Goal: Information Seeking & Learning: Learn about a topic

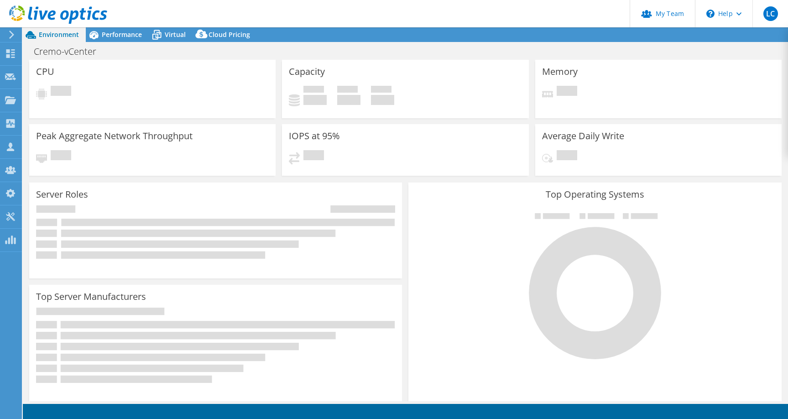
select select "EULondon"
select select "CHF"
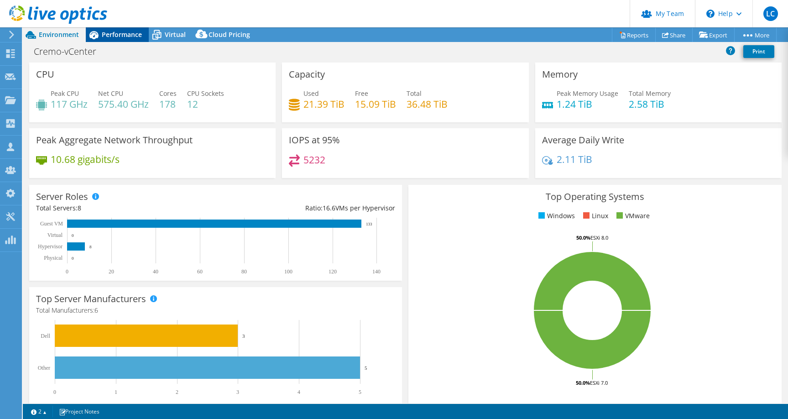
click at [132, 37] on span "Performance" at bounding box center [122, 34] width 40 height 9
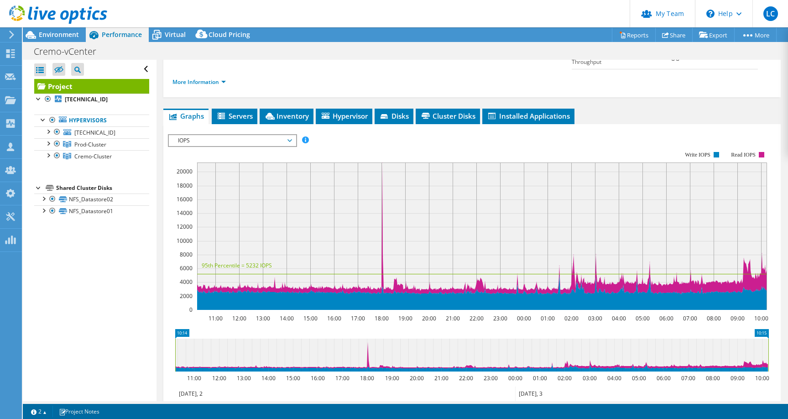
scroll to position [139, 0]
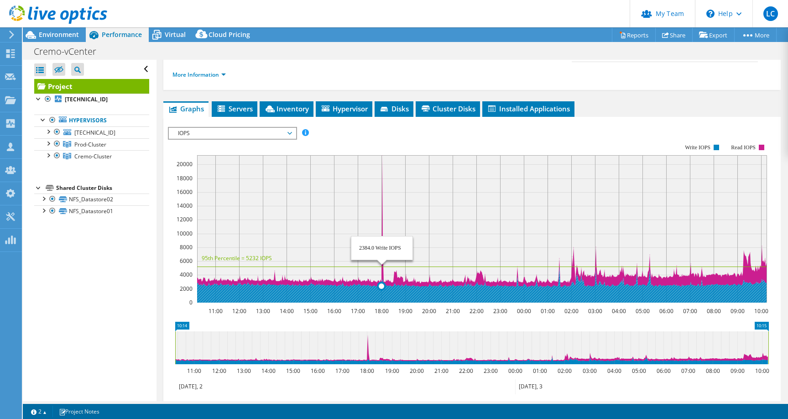
click at [381, 226] on rect at bounding box center [482, 228] width 570 height 147
click at [382, 227] on icon at bounding box center [382, 228] width 0 height 147
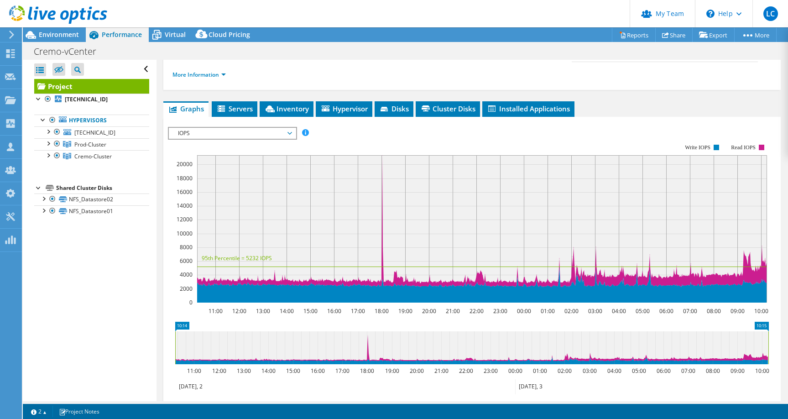
click at [284, 128] on span "IOPS" at bounding box center [231, 133] width 117 height 11
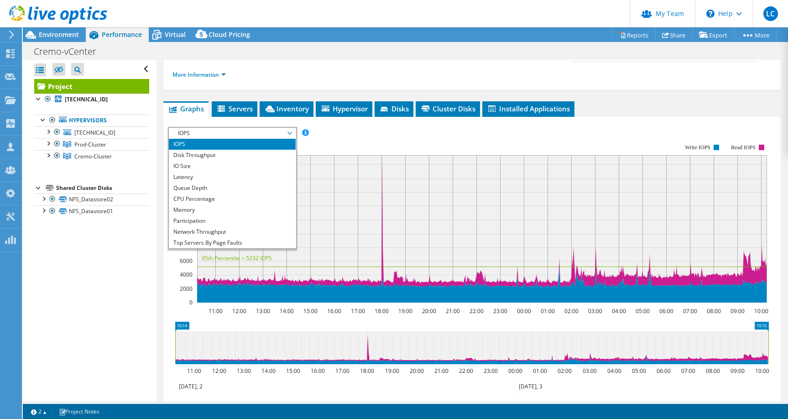
click at [339, 132] on rect at bounding box center [468, 223] width 601 height 183
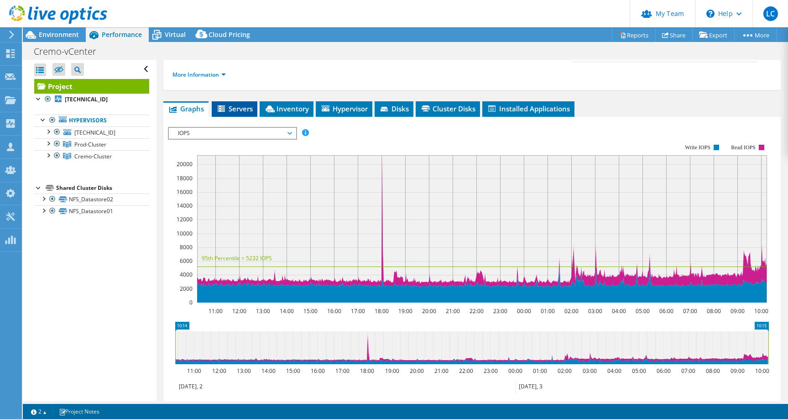
click at [232, 104] on span "Servers" at bounding box center [234, 108] width 37 height 9
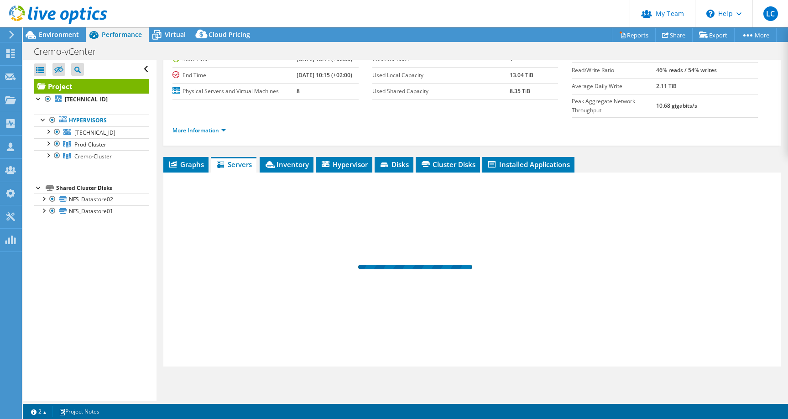
scroll to position [65, 0]
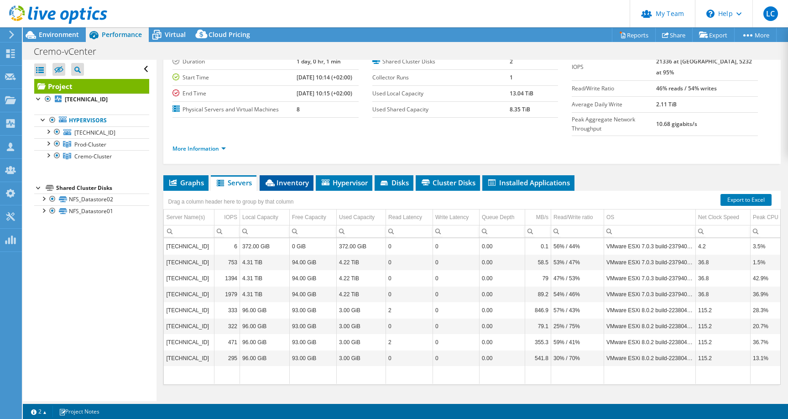
click at [293, 178] on span "Inventory" at bounding box center [286, 182] width 45 height 9
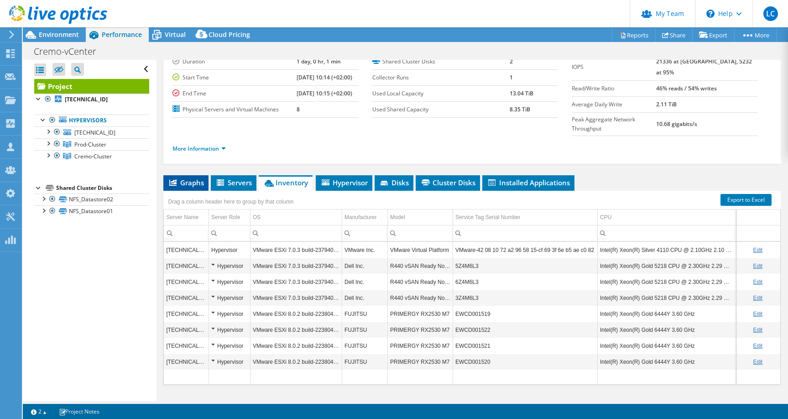
click at [202, 178] on span "Graphs" at bounding box center [186, 182] width 36 height 9
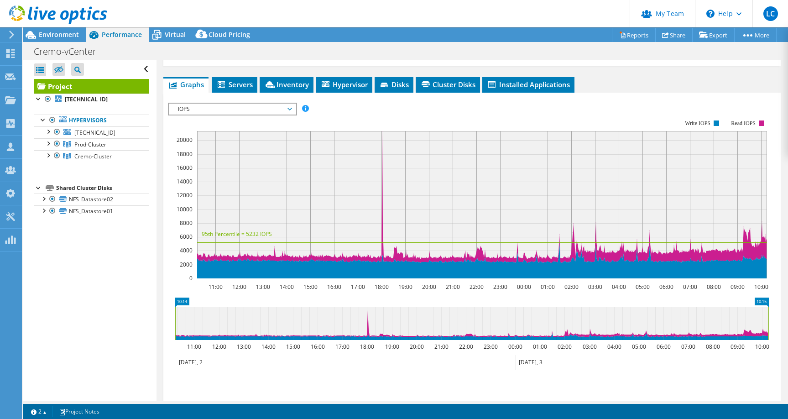
scroll to position [164, 0]
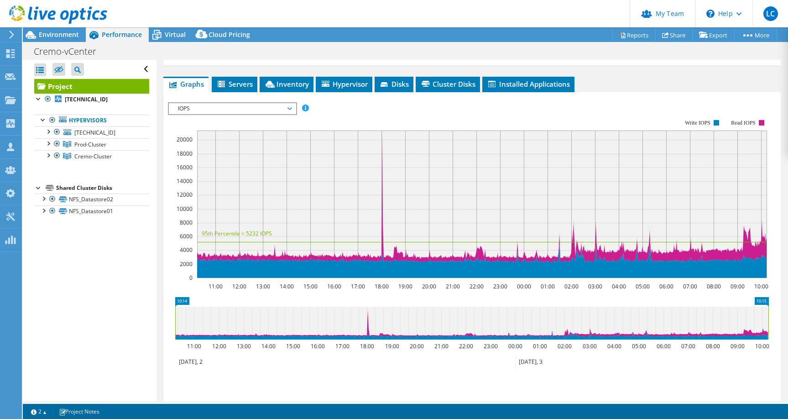
click at [382, 200] on icon at bounding box center [382, 203] width 0 height 147
click at [86, 131] on span "[TECHNICAL_ID]" at bounding box center [94, 133] width 41 height 8
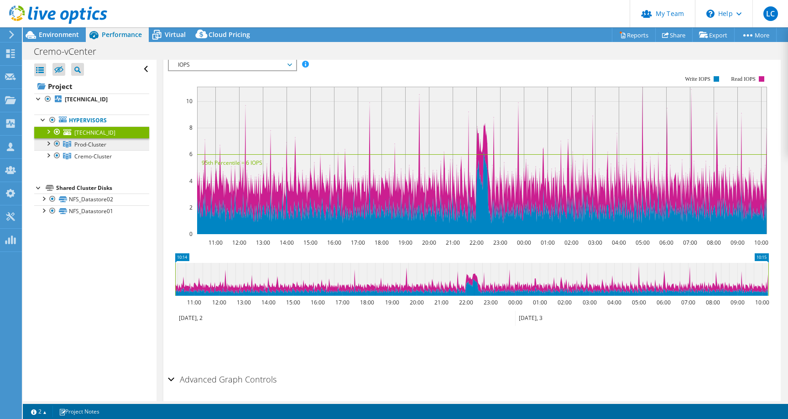
click at [89, 141] on span "Prod-Cluster" at bounding box center [90, 145] width 32 height 8
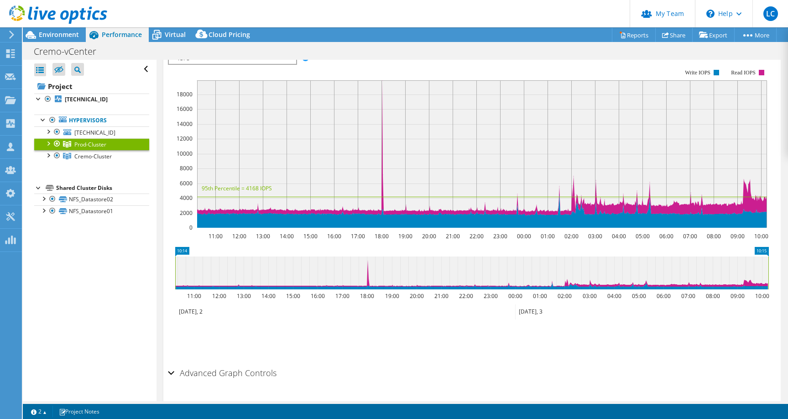
scroll to position [138, 0]
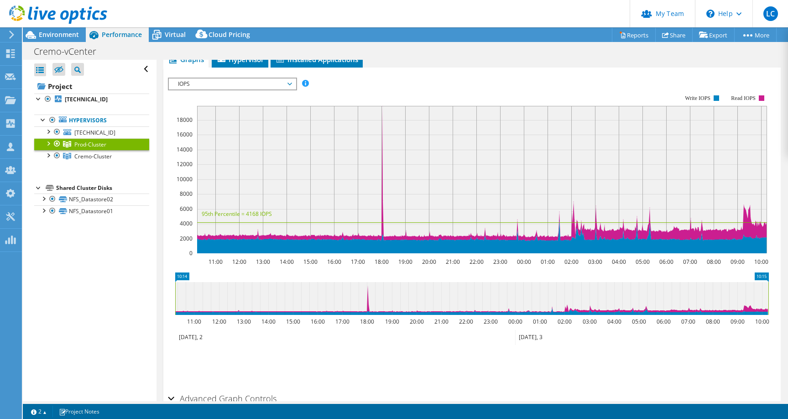
click at [49, 144] on div at bounding box center [47, 142] width 9 height 9
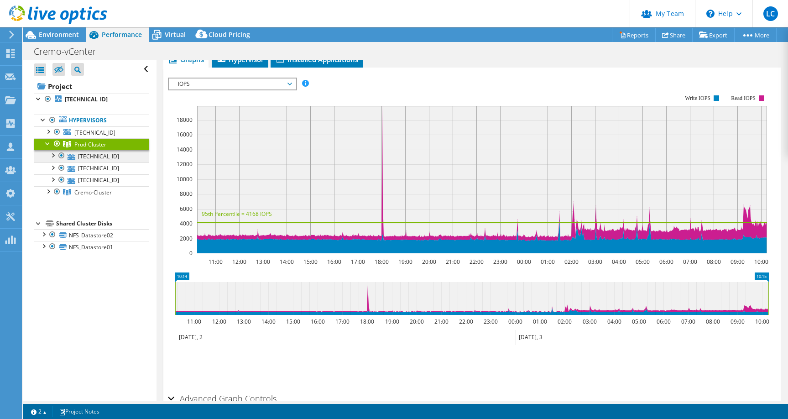
click at [79, 158] on link "[TECHNICAL_ID]" at bounding box center [91, 156] width 115 height 12
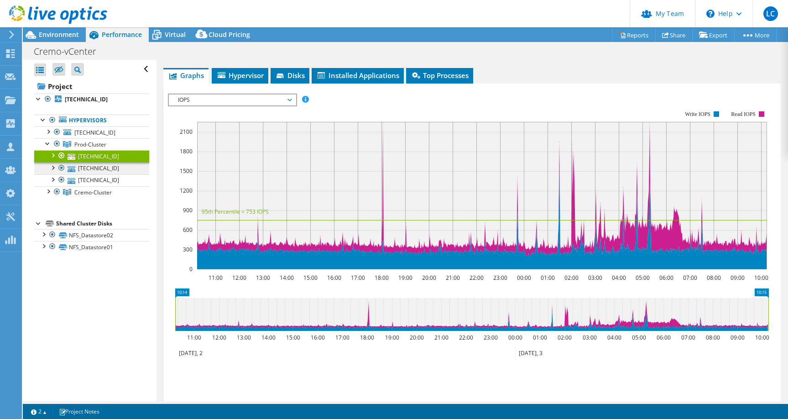
click at [85, 170] on link "[TECHNICAL_ID]" at bounding box center [91, 168] width 115 height 12
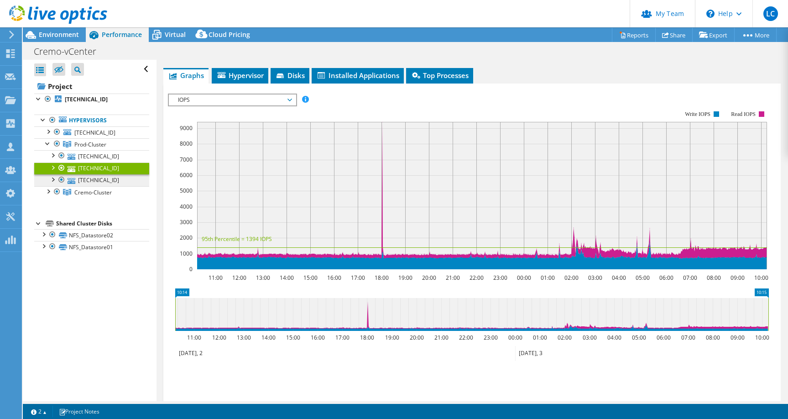
click at [86, 178] on link "[TECHNICAL_ID]" at bounding box center [91, 180] width 115 height 12
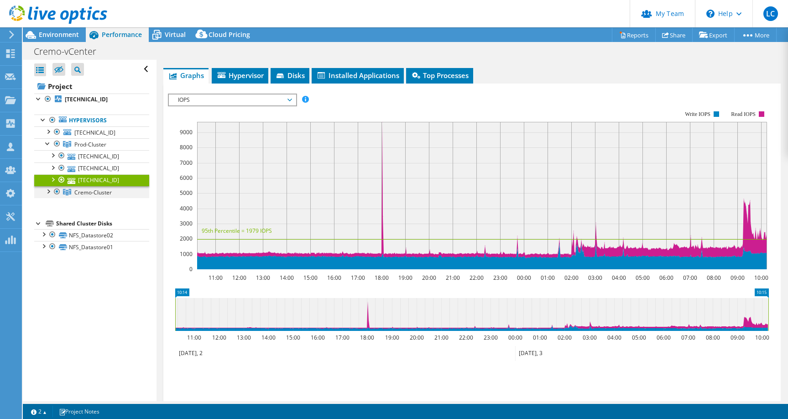
click at [51, 188] on div at bounding box center [47, 190] width 9 height 9
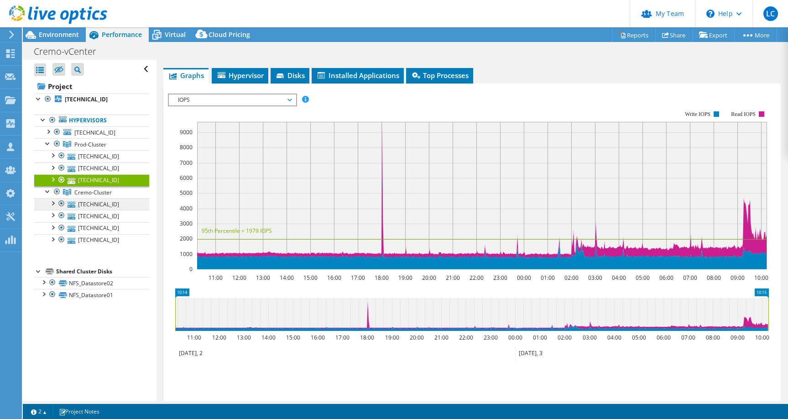
click at [77, 200] on link "[TECHNICAL_ID]" at bounding box center [91, 204] width 115 height 12
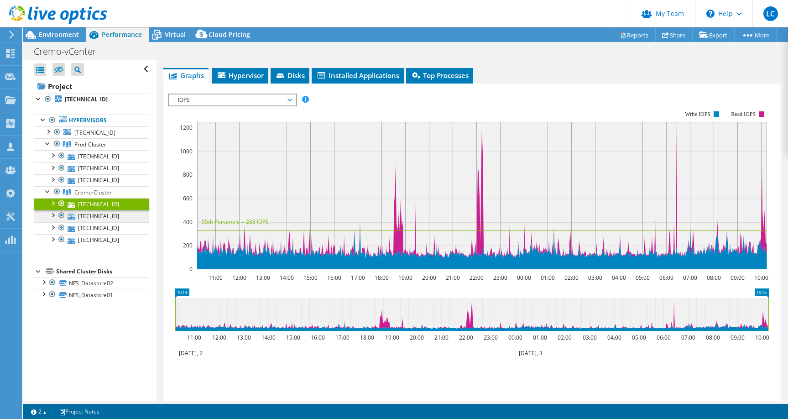
click at [85, 214] on link "[TECHNICAL_ID]" at bounding box center [91, 216] width 115 height 12
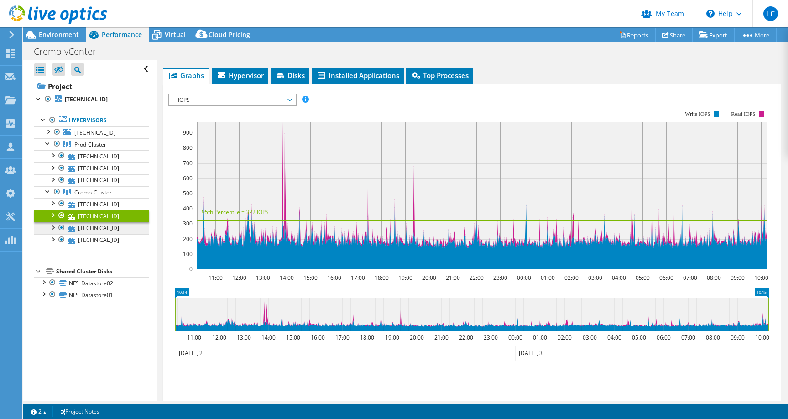
click at [85, 224] on link "[TECHNICAL_ID]" at bounding box center [91, 228] width 115 height 12
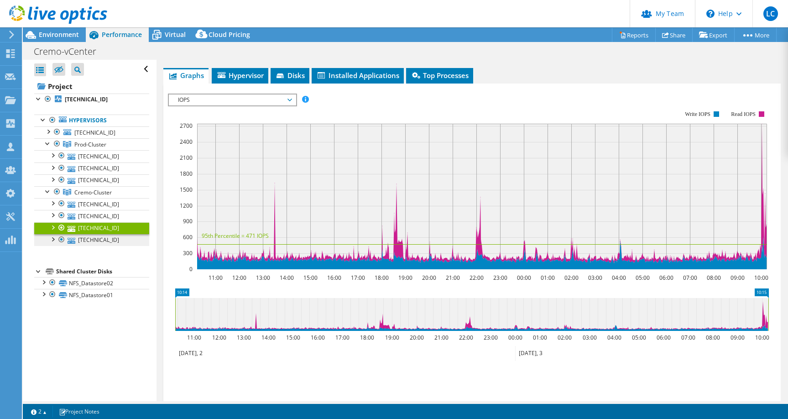
click at [86, 237] on link "[TECHNICAL_ID]" at bounding box center [91, 240] width 115 height 12
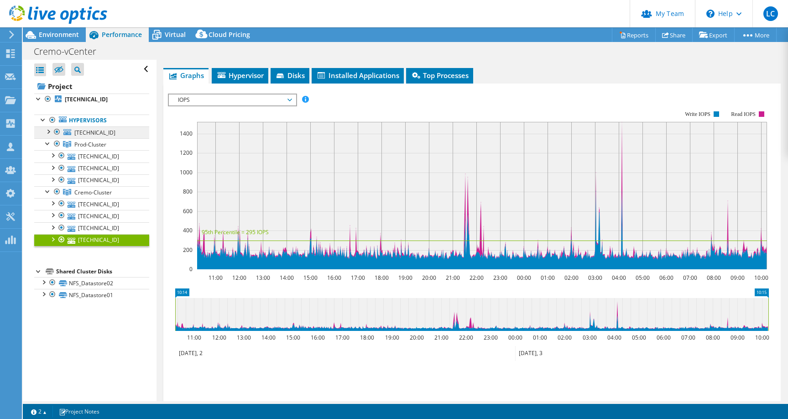
click at [103, 135] on span "[TECHNICAL_ID]" at bounding box center [94, 133] width 41 height 8
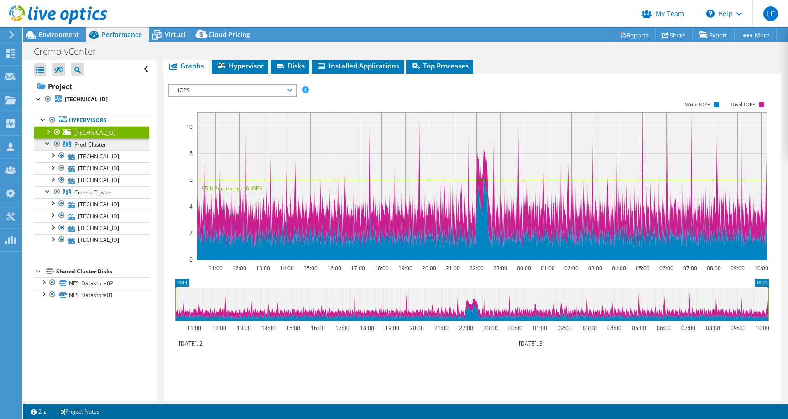
click at [83, 147] on span "Prod-Cluster" at bounding box center [90, 145] width 32 height 8
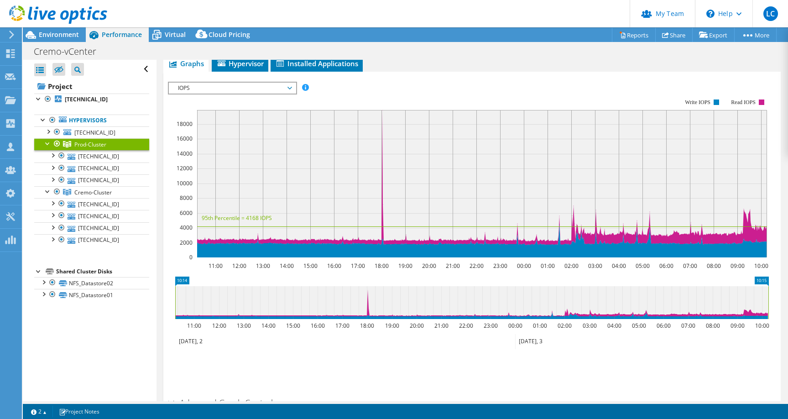
scroll to position [132, 0]
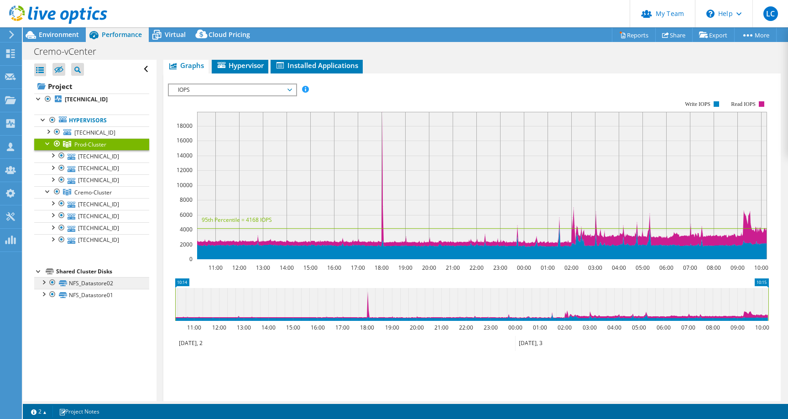
click at [88, 285] on link "NFS_Datastore02" at bounding box center [91, 283] width 115 height 12
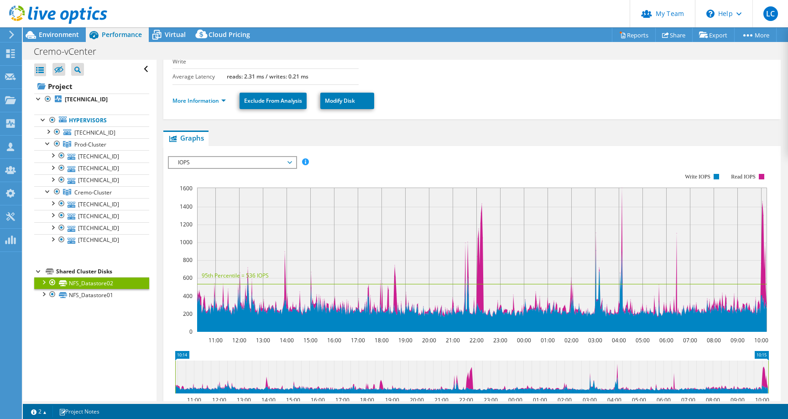
click at [88, 301] on div "Open All Close All Hide Excluded Nodes Project Tree Filter" at bounding box center [89, 230] width 133 height 341
click at [89, 299] on link "NFS_Datastore01" at bounding box center [91, 295] width 115 height 12
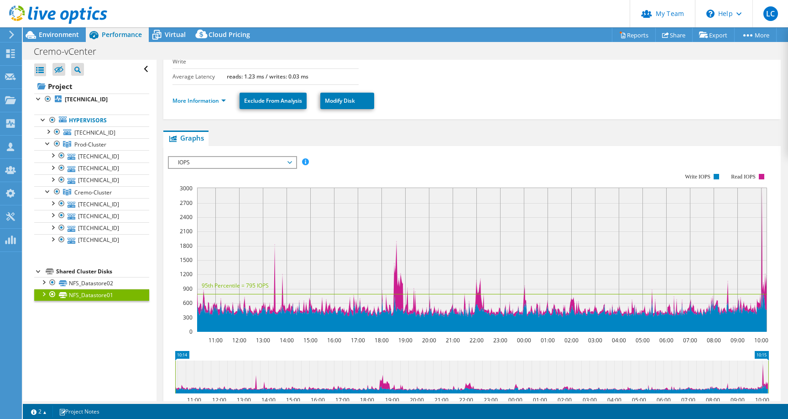
click at [47, 292] on div at bounding box center [43, 293] width 9 height 9
click at [45, 283] on div at bounding box center [43, 281] width 9 height 9
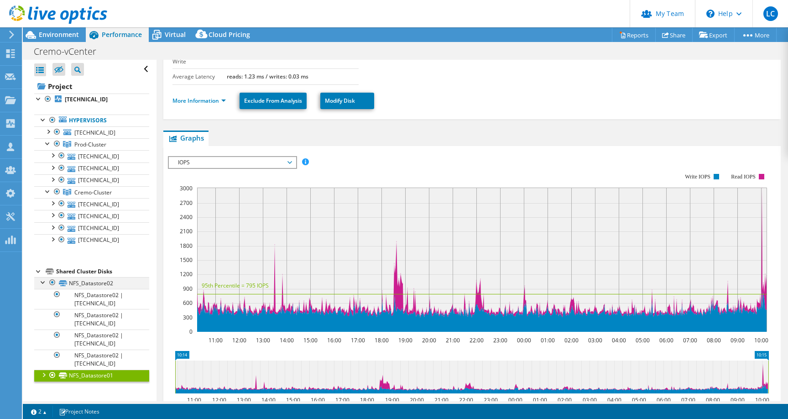
click at [45, 282] on div at bounding box center [43, 281] width 9 height 9
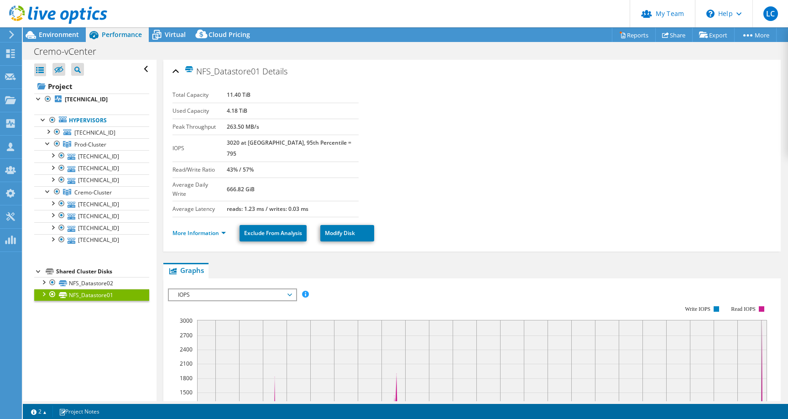
scroll to position [0, 0]
click at [215, 229] on link "More Information" at bounding box center [198, 233] width 53 height 8
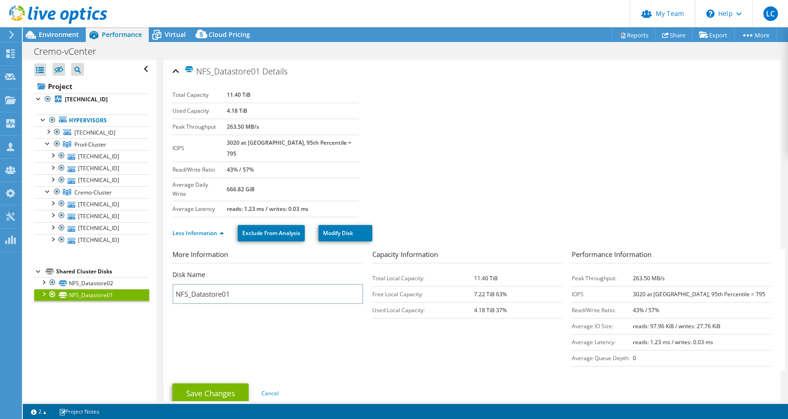
click at [182, 46] on div "Cremo-vCenter Print" at bounding box center [405, 51] width 765 height 17
click at [175, 38] on div "Virtual" at bounding box center [171, 34] width 44 height 15
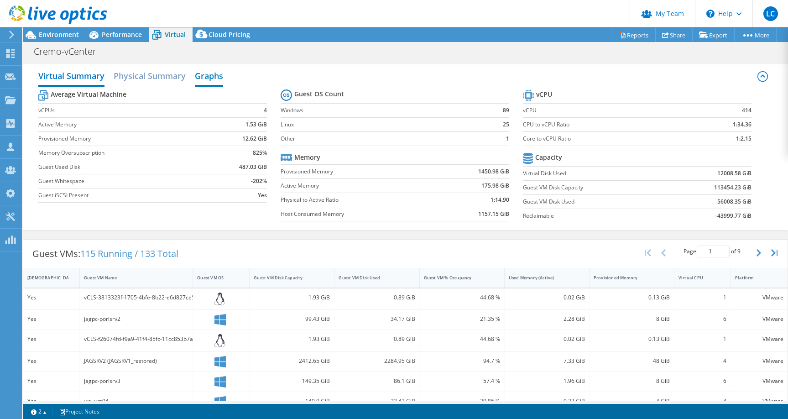
click at [215, 78] on h2 "Graphs" at bounding box center [209, 77] width 28 height 20
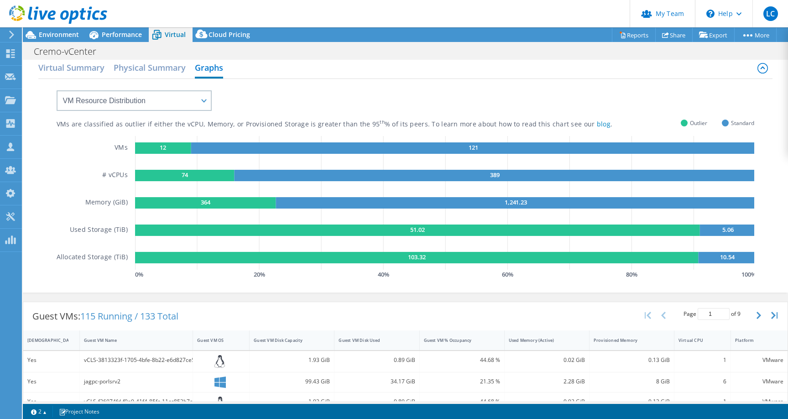
scroll to position [16, 0]
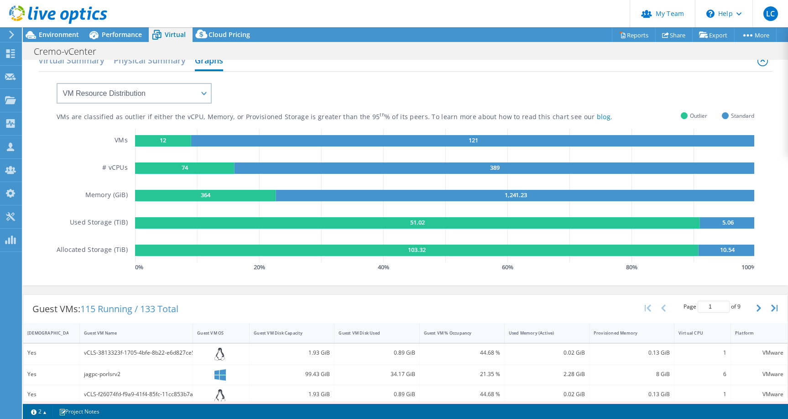
click at [183, 82] on div "VM Resource Distribution Provisioning Contrast Over Provisioning" at bounding box center [124, 88] width 173 height 32
select select "Over Provisioning"
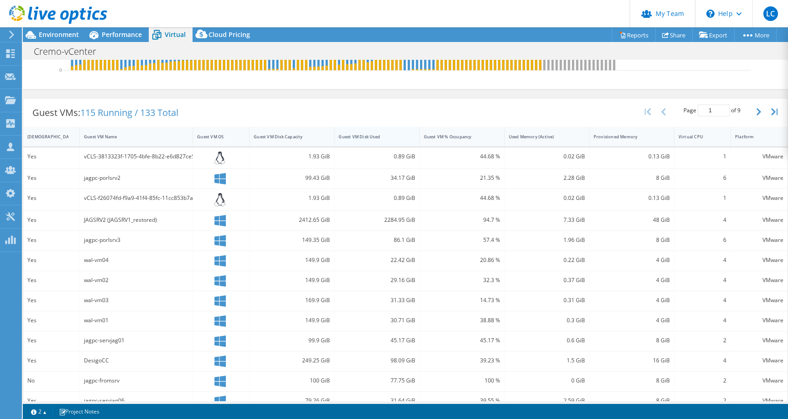
scroll to position [227, 0]
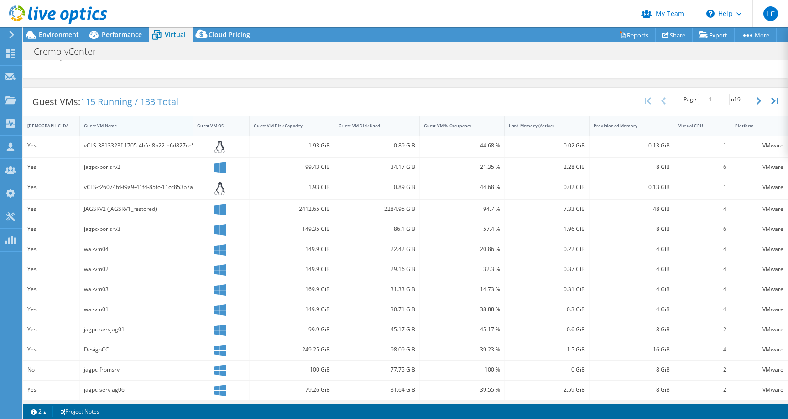
click at [99, 121] on div "Guest VM Name" at bounding box center [131, 126] width 102 height 14
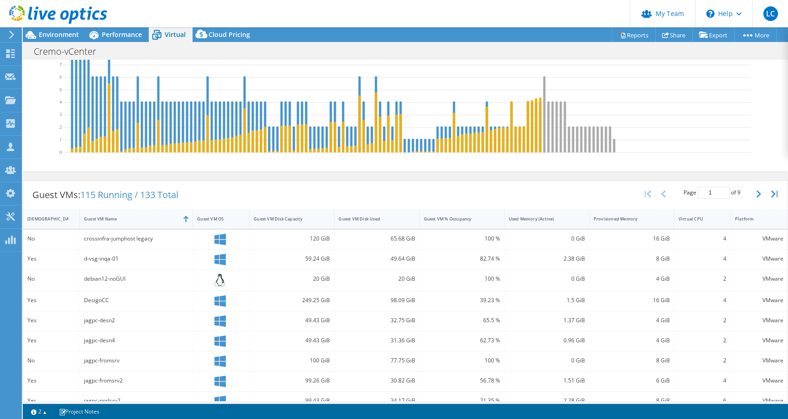
scroll to position [128, 0]
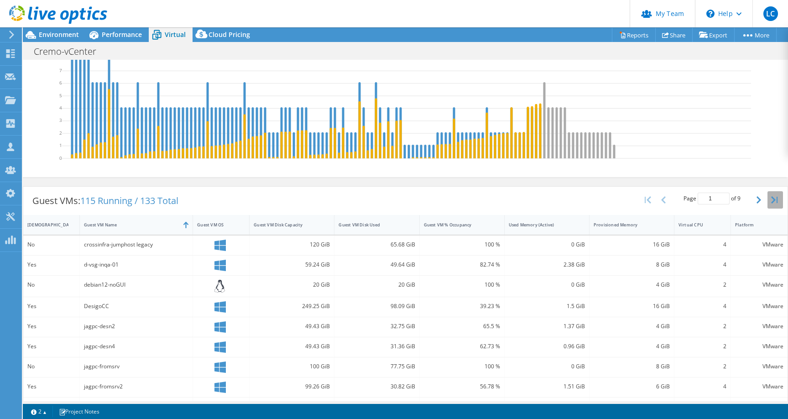
click at [772, 203] on button "button" at bounding box center [775, 199] width 16 height 17
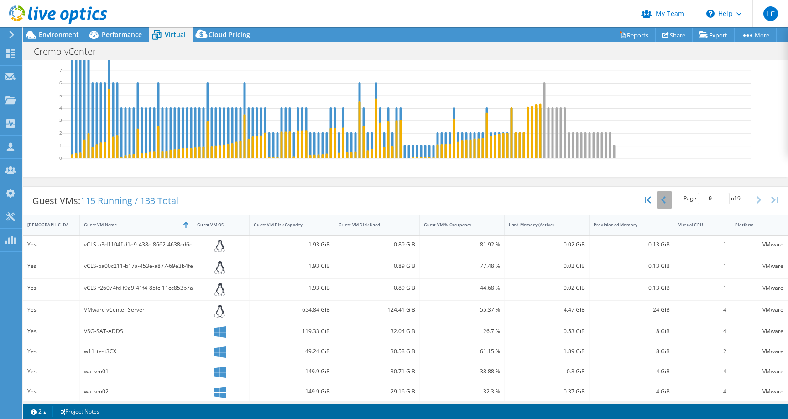
click at [668, 200] on button "button" at bounding box center [665, 199] width 16 height 17
type input "8"
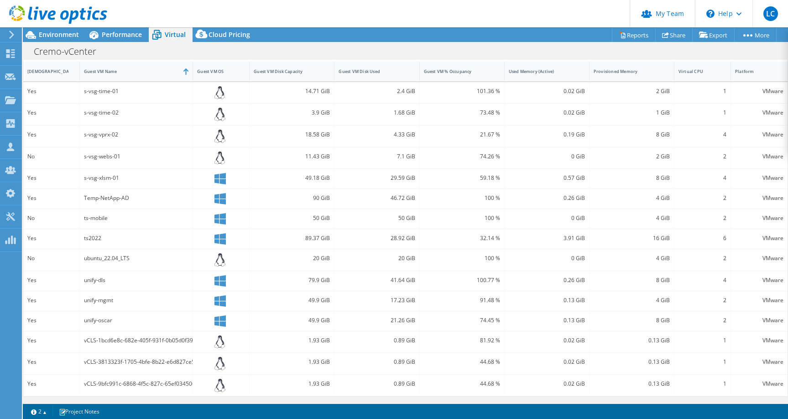
scroll to position [281, 0]
click at [282, 329] on div "49.9 GiB" at bounding box center [292, 322] width 85 height 20
click at [223, 324] on icon at bounding box center [219, 321] width 11 height 11
click at [106, 324] on div "unify-oscar" at bounding box center [136, 321] width 104 height 10
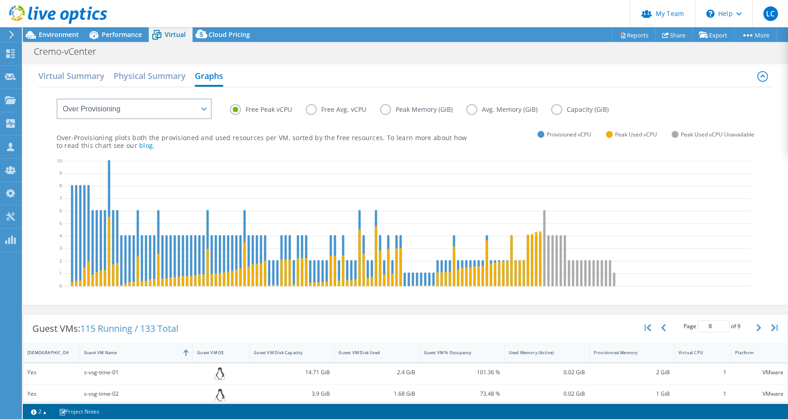
scroll to position [0, 0]
click at [92, 79] on h2 "Virtual Summary" at bounding box center [71, 77] width 66 height 20
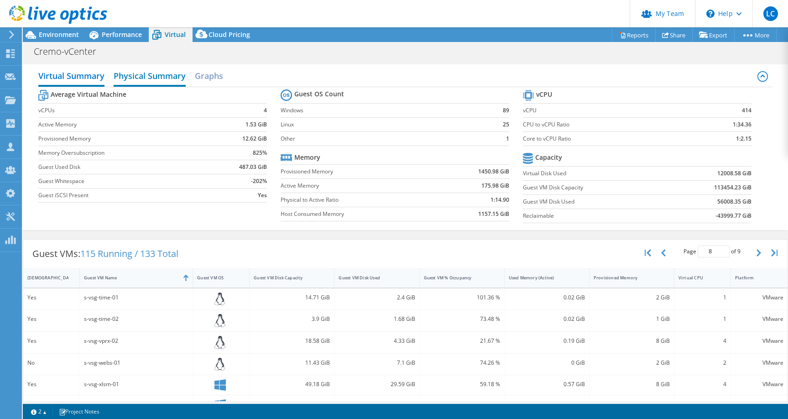
click at [151, 79] on h2 "Physical Summary" at bounding box center [150, 77] width 72 height 20
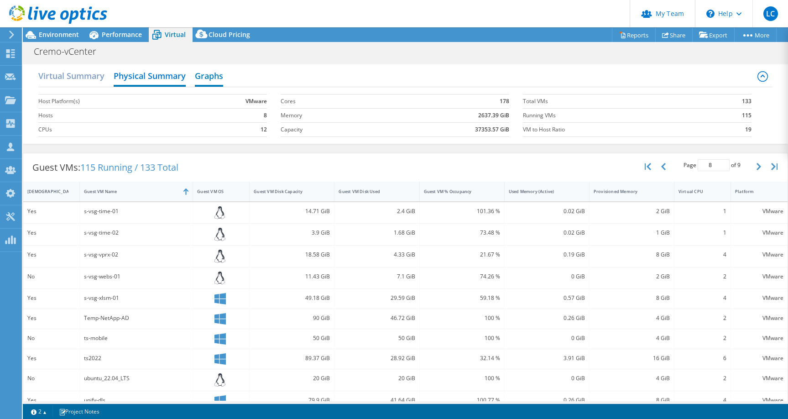
click at [204, 72] on h2 "Graphs" at bounding box center [209, 77] width 28 height 20
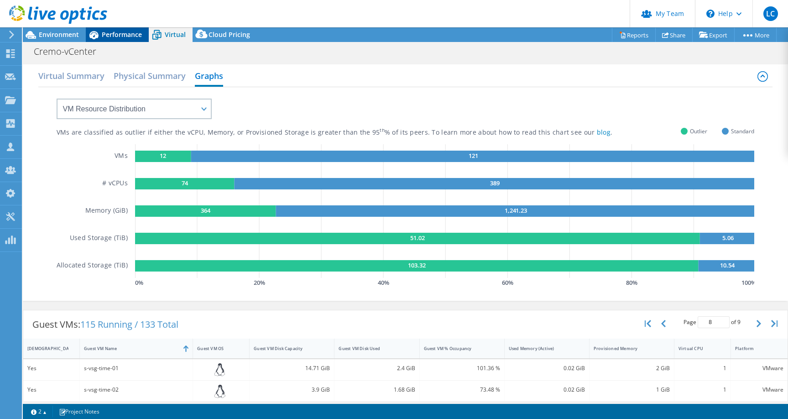
click at [112, 33] on span "Performance" at bounding box center [122, 34] width 40 height 9
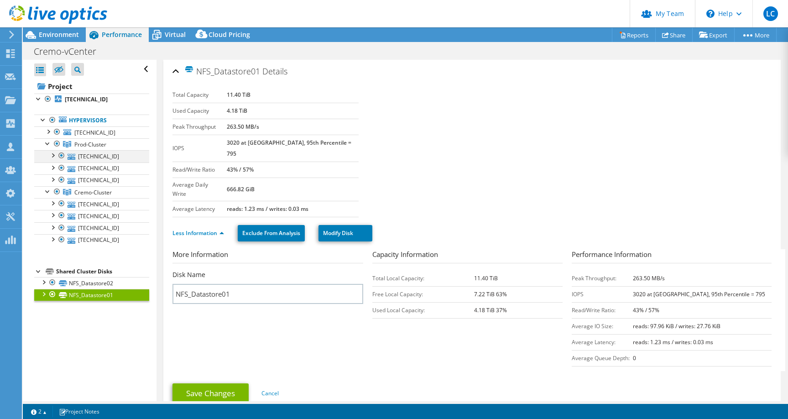
click at [51, 157] on div at bounding box center [52, 154] width 9 height 9
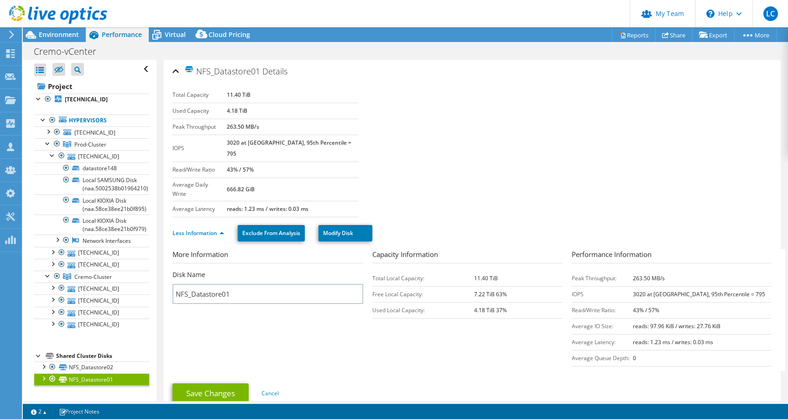
click at [42, 377] on div at bounding box center [43, 377] width 9 height 9
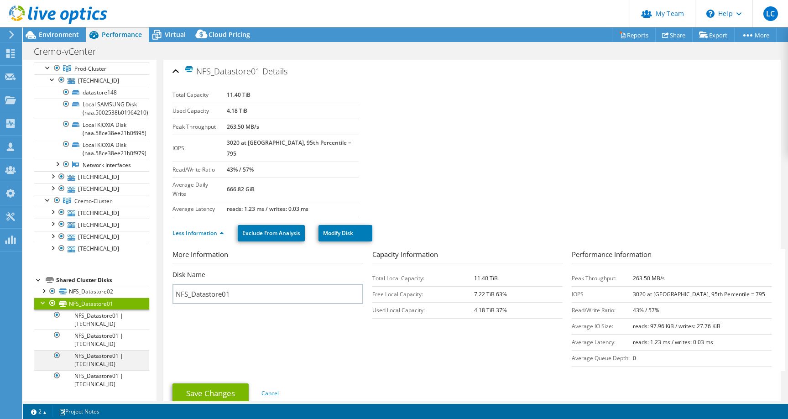
scroll to position [76, 0]
click at [44, 291] on div at bounding box center [43, 290] width 9 height 9
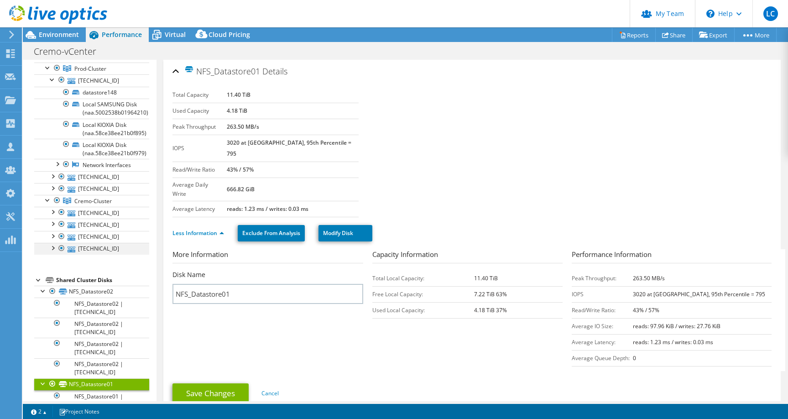
click at [53, 247] on div at bounding box center [52, 247] width 9 height 9
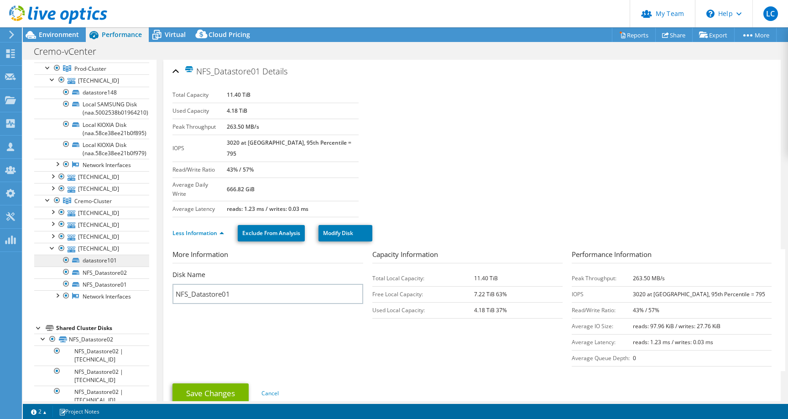
click at [106, 261] on link "datastore101" at bounding box center [91, 261] width 115 height 12
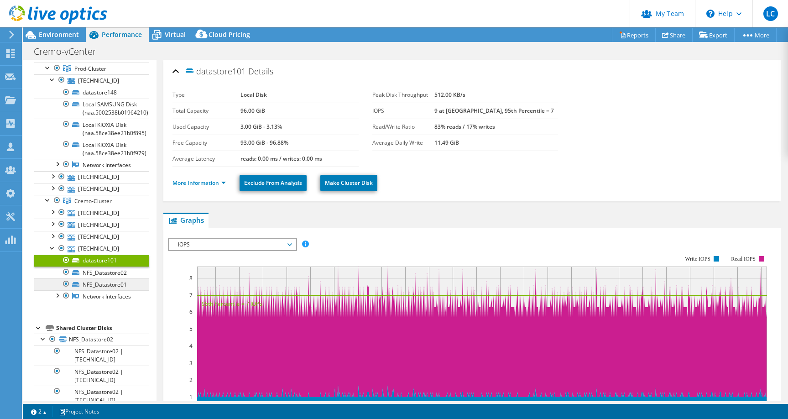
click at [94, 281] on link "NFS_Datastore01" at bounding box center [91, 284] width 115 height 12
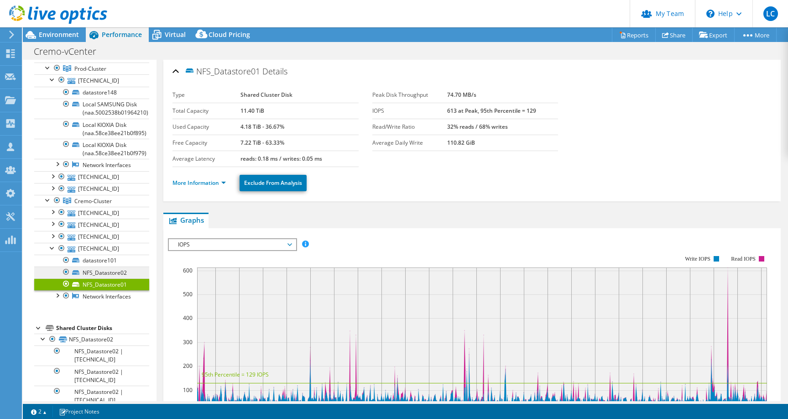
click at [102, 275] on link "NFS_Datastore02" at bounding box center [91, 272] width 115 height 12
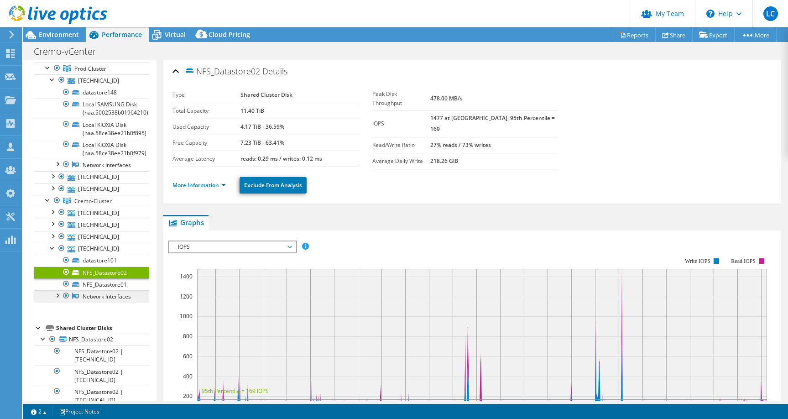
click at [102, 295] on link "Network Interfaces" at bounding box center [91, 296] width 115 height 12
click at [56, 297] on div at bounding box center [56, 294] width 9 height 9
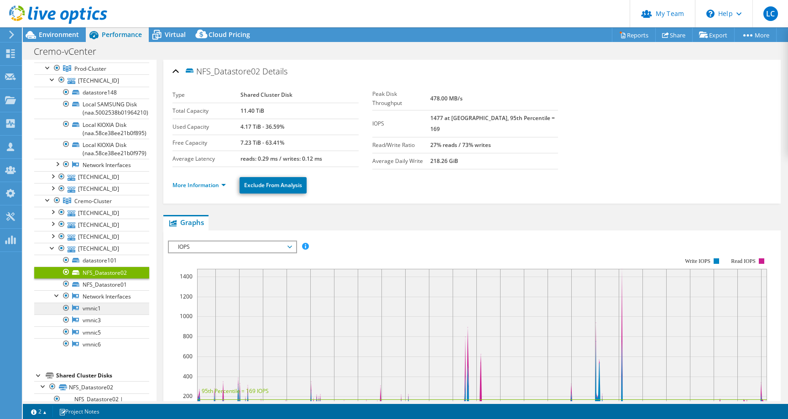
click at [85, 310] on link "vmnic1" at bounding box center [91, 309] width 115 height 12
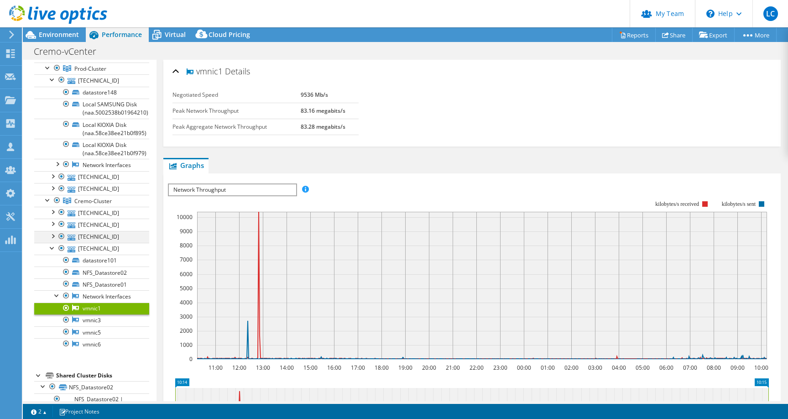
click at [55, 235] on div at bounding box center [52, 235] width 9 height 9
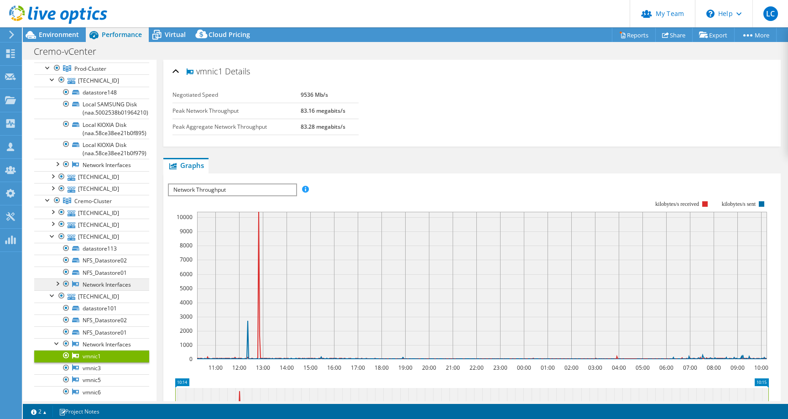
click at [84, 282] on link "Network Interfaces" at bounding box center [91, 284] width 115 height 12
click at [91, 276] on link "NFS_Datastore01" at bounding box center [91, 272] width 115 height 12
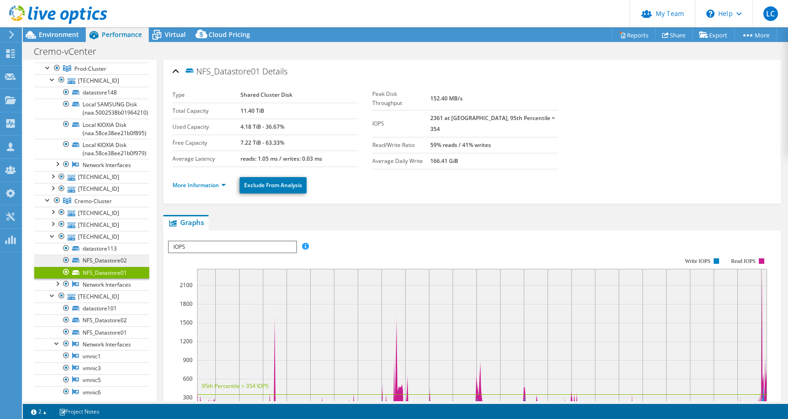
click at [98, 261] on link "NFS_Datastore02" at bounding box center [91, 261] width 115 height 12
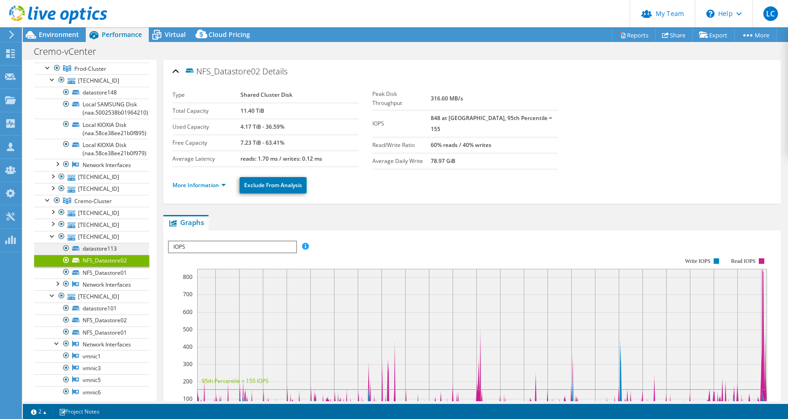
click at [103, 247] on link "datastore113" at bounding box center [91, 249] width 115 height 12
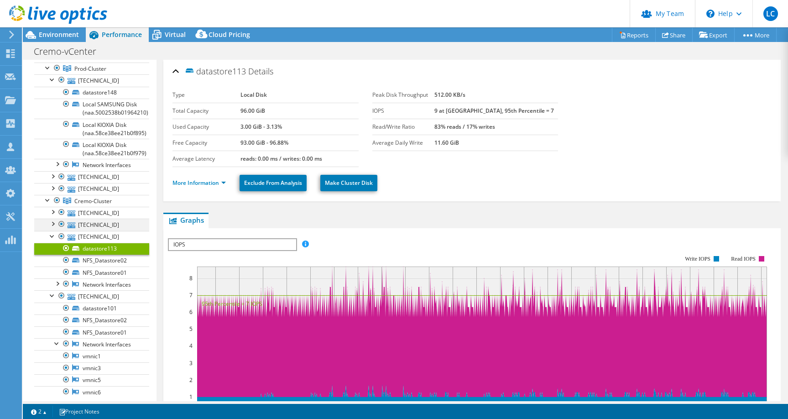
click at [54, 221] on div at bounding box center [52, 223] width 9 height 9
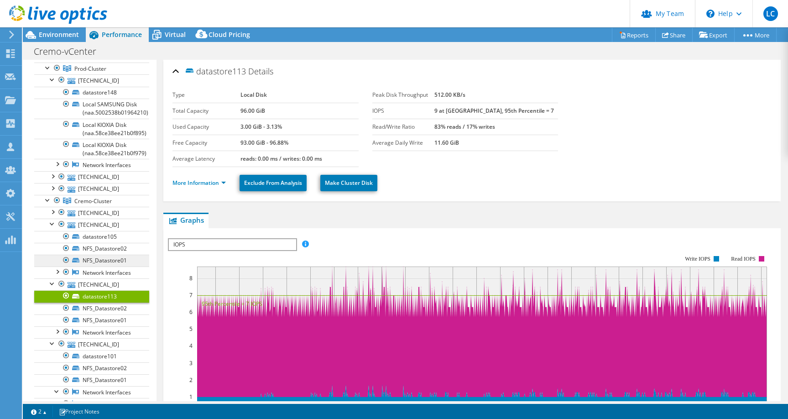
click at [100, 261] on link "NFS_Datastore01" at bounding box center [91, 261] width 115 height 12
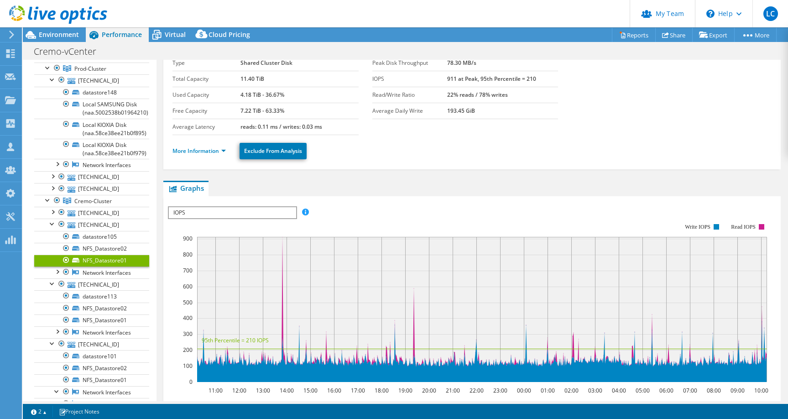
scroll to position [43, 0]
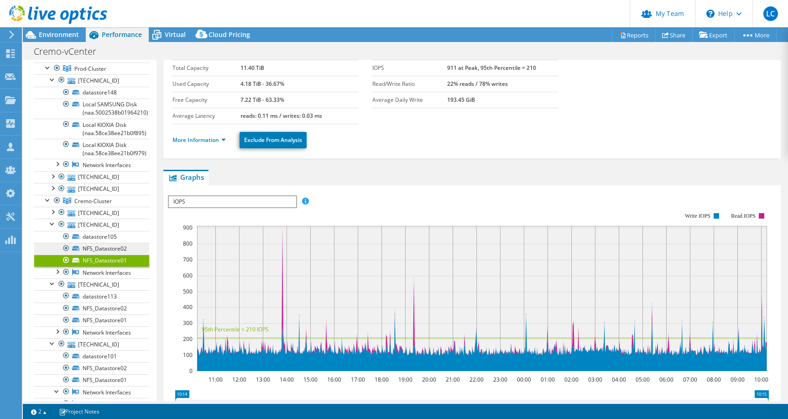
click at [104, 245] on link "NFS_Datastore02" at bounding box center [91, 249] width 115 height 12
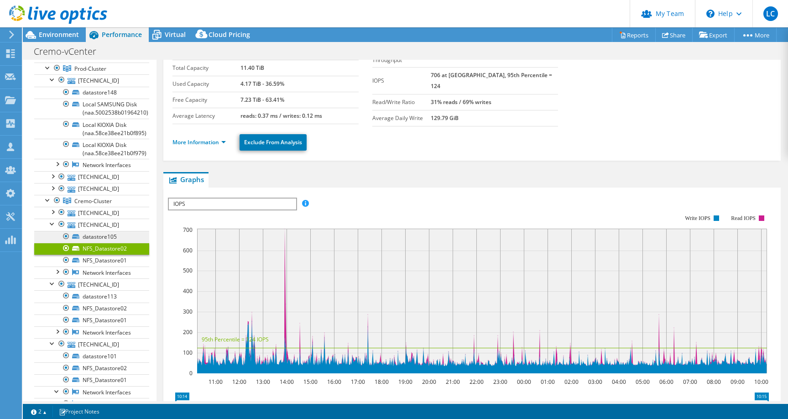
click at [90, 237] on link "datastore105" at bounding box center [91, 237] width 115 height 12
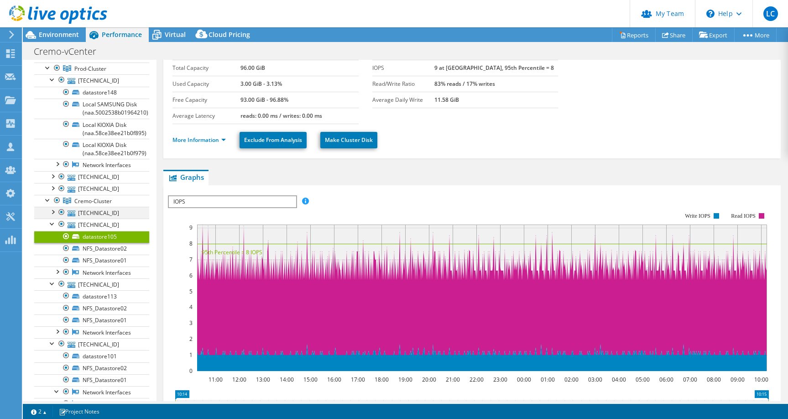
click at [54, 211] on div at bounding box center [52, 211] width 9 height 9
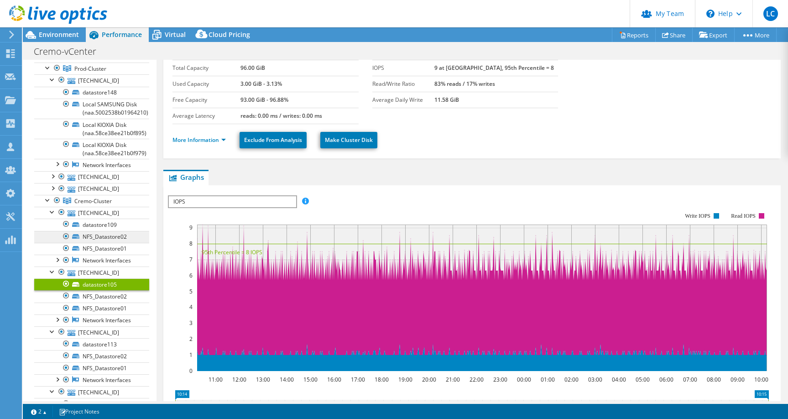
click at [98, 239] on link "NFS_Datastore02" at bounding box center [91, 237] width 115 height 12
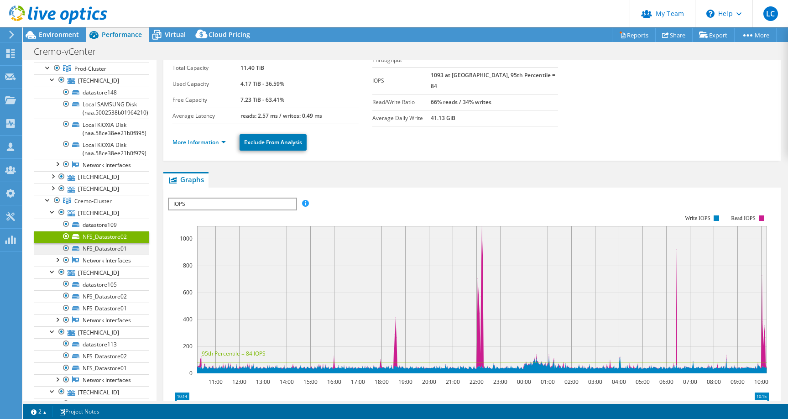
click at [93, 244] on link "NFS_Datastore01" at bounding box center [91, 249] width 115 height 12
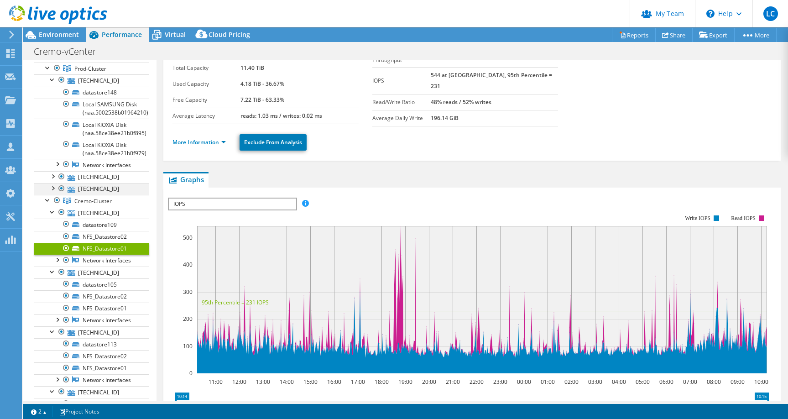
click at [55, 188] on div at bounding box center [52, 187] width 9 height 9
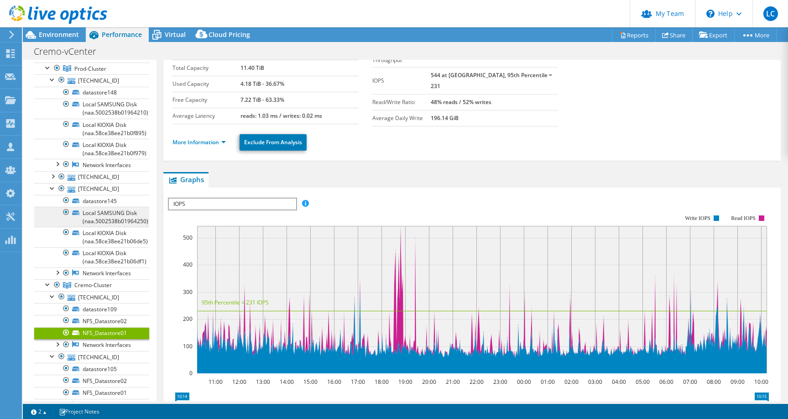
click at [110, 214] on link "Local SAMSUNG Disk (naa.5002538b01964250)" at bounding box center [91, 217] width 115 height 20
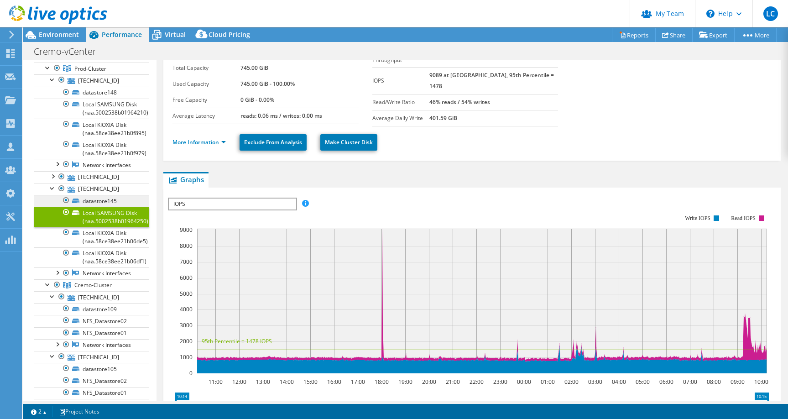
click at [117, 198] on link "datastore145" at bounding box center [91, 201] width 115 height 12
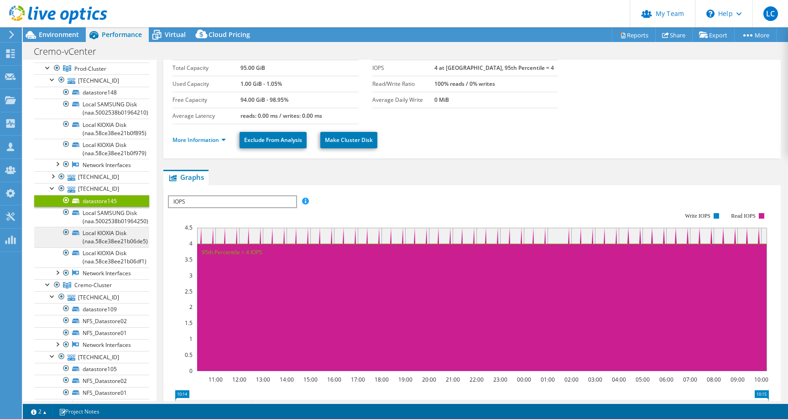
click at [111, 235] on link "Local KIOXIA Disk (naa.58ce38ee21b06de5)" at bounding box center [91, 237] width 115 height 20
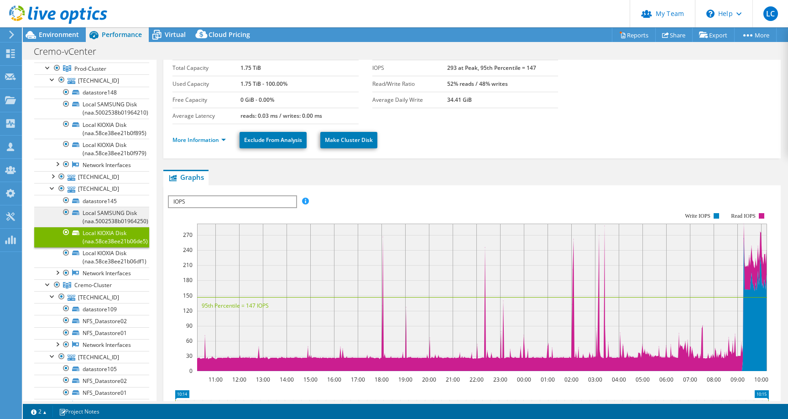
click at [117, 217] on link "Local SAMSUNG Disk (naa.5002538b01964250)" at bounding box center [91, 217] width 115 height 20
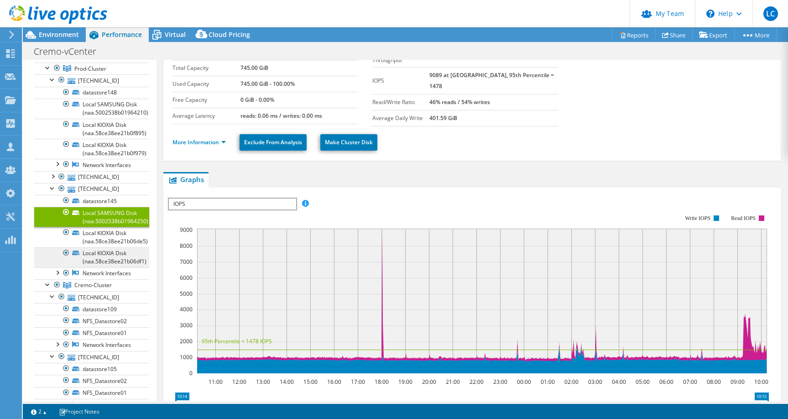
click at [104, 248] on link "Local KIOXIA Disk (naa.58ce38ee21b06df1)" at bounding box center [91, 257] width 115 height 20
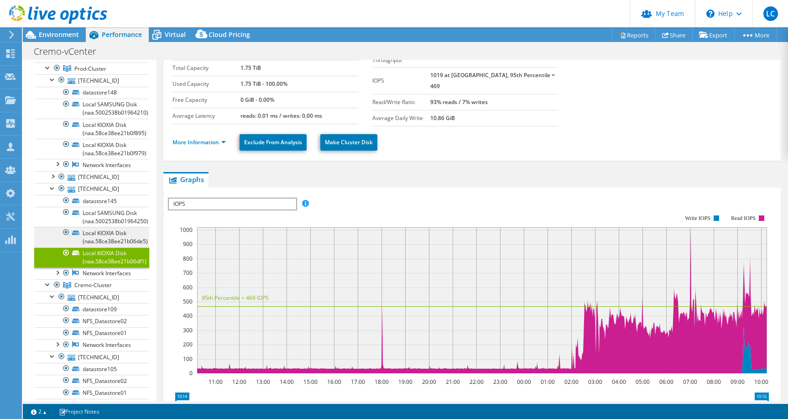
click at [98, 234] on link "Local KIOXIA Disk (naa.58ce38ee21b06de5)" at bounding box center [91, 237] width 115 height 20
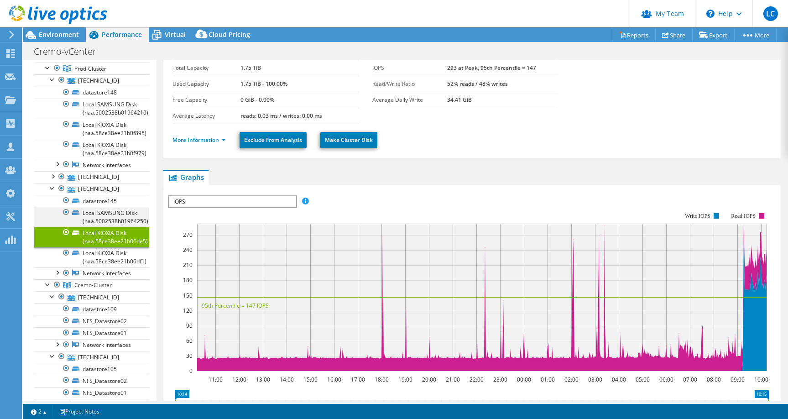
click at [120, 226] on link "Local SAMSUNG Disk (naa.5002538b01964250)" at bounding box center [91, 217] width 115 height 20
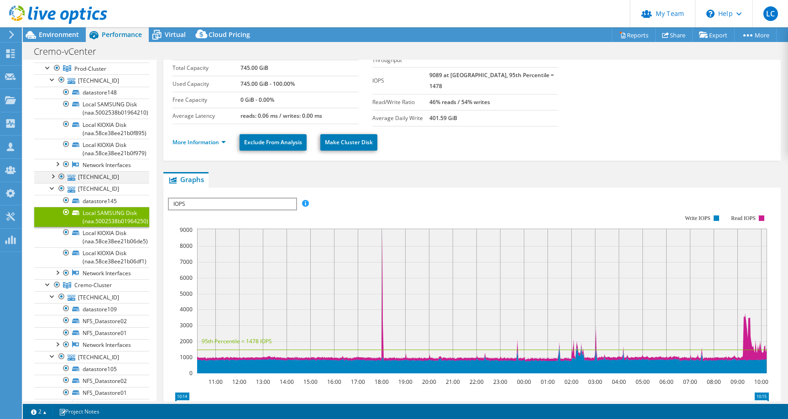
click at [53, 173] on div at bounding box center [52, 175] width 9 height 9
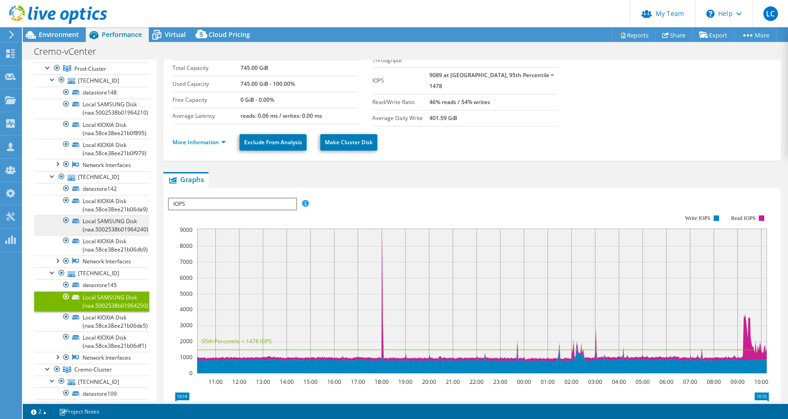
click at [110, 229] on link "Local SAMSUNG Disk (naa.5002538b01964240)" at bounding box center [91, 225] width 115 height 20
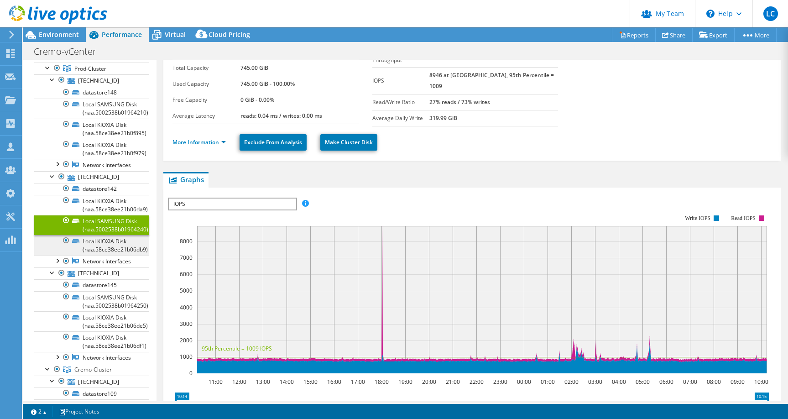
click at [108, 241] on link "Local KIOXIA Disk (naa.58ce38ee21b06db9)" at bounding box center [91, 245] width 115 height 20
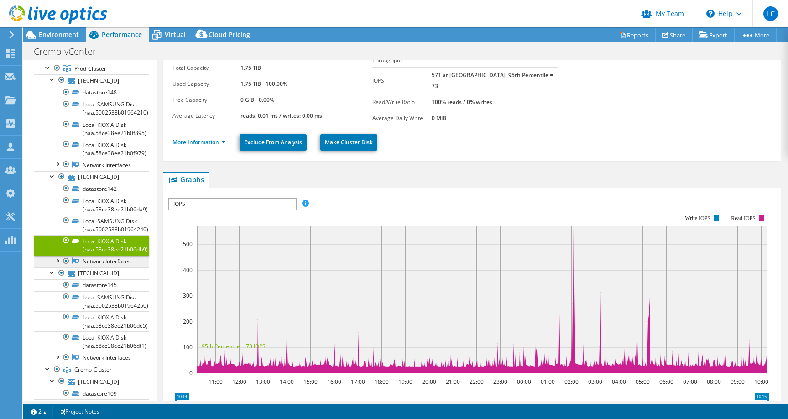
click at [98, 259] on link "Network Interfaces" at bounding box center [91, 262] width 115 height 12
click at [122, 221] on link "Local SAMSUNG Disk (naa.5002538b01964240)" at bounding box center [91, 225] width 115 height 20
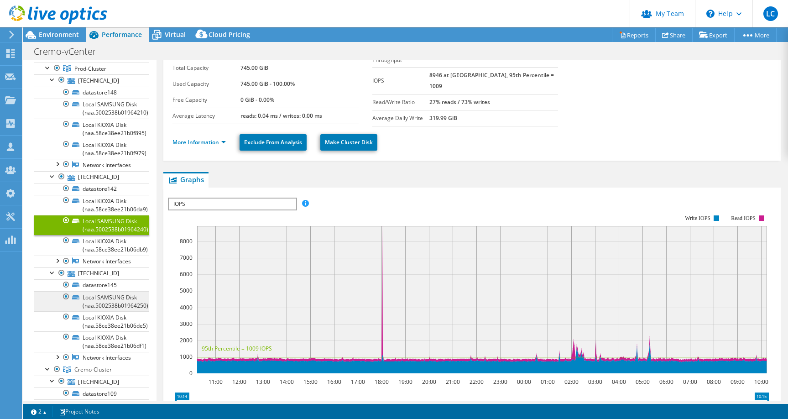
click at [120, 300] on link "Local SAMSUNG Disk (naa.5002538b01964250)" at bounding box center [91, 301] width 115 height 20
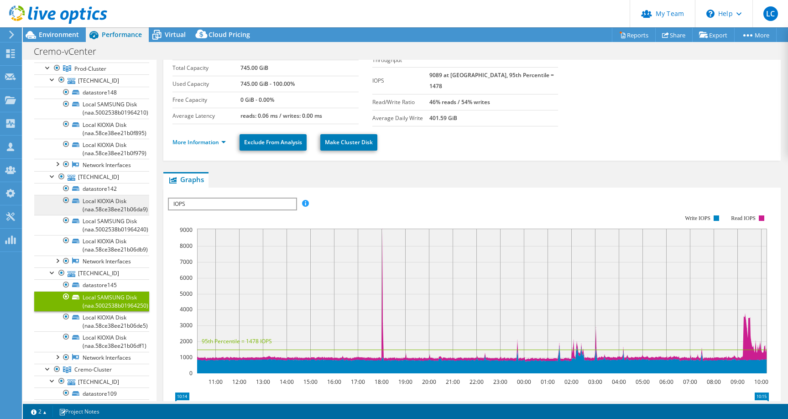
scroll to position [56, 0]
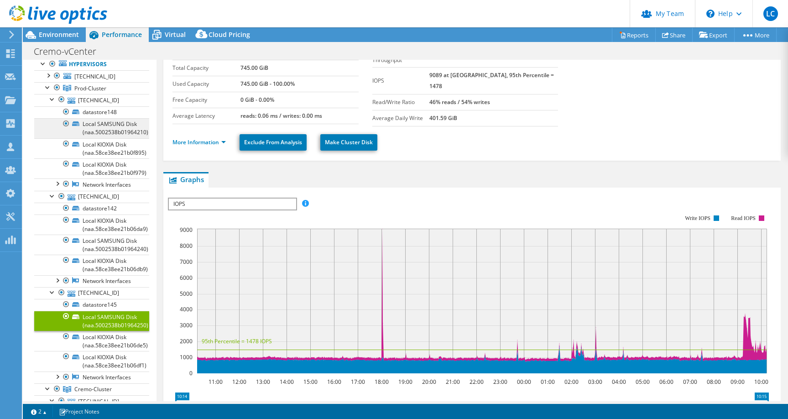
click at [112, 130] on link "Local SAMSUNG Disk (naa.5002538b01964210)" at bounding box center [91, 128] width 115 height 20
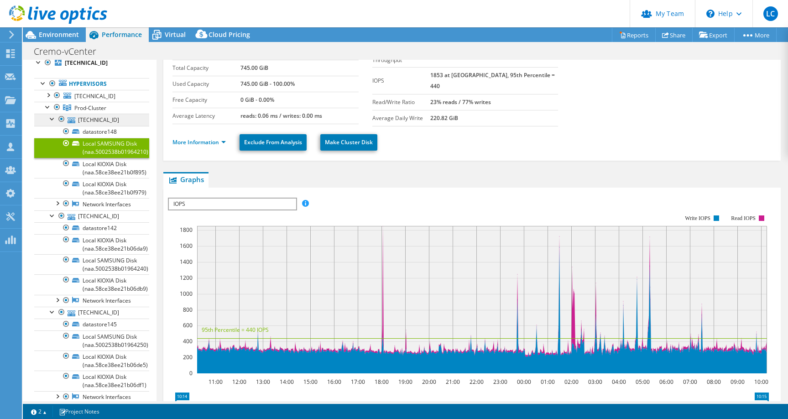
scroll to position [39, 0]
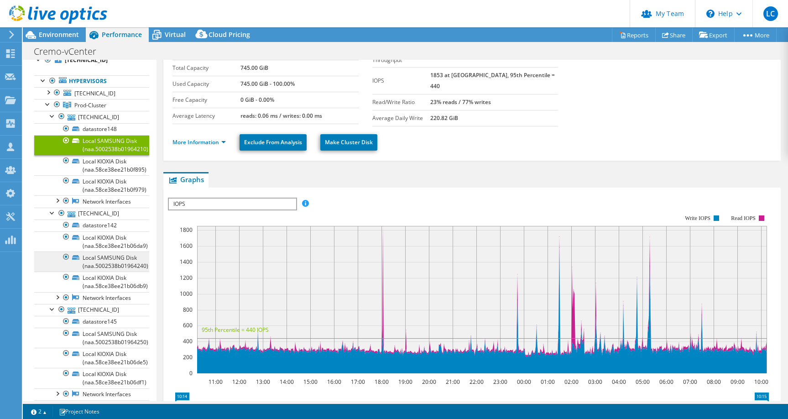
click at [107, 263] on link "Local SAMSUNG Disk (naa.5002538b01964240)" at bounding box center [91, 261] width 115 height 20
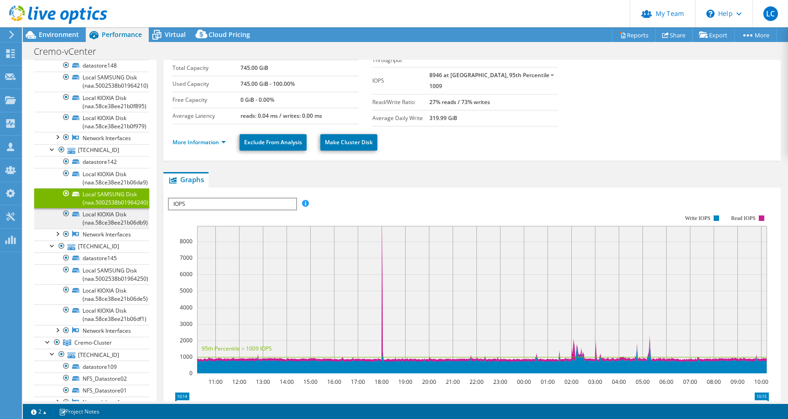
scroll to position [109, 0]
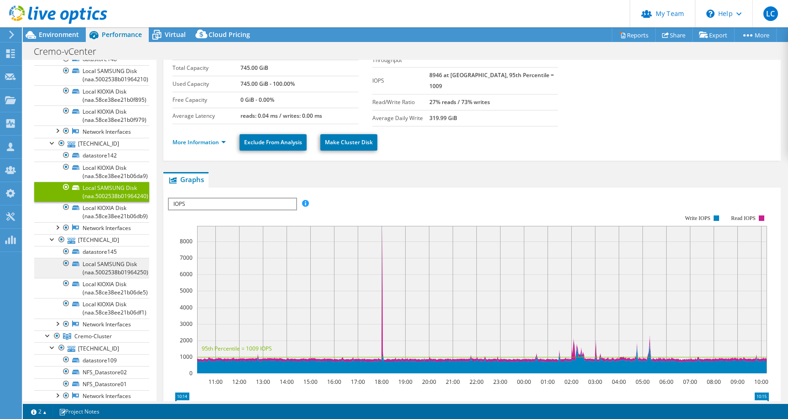
click at [123, 269] on link "Local SAMSUNG Disk (naa.5002538b01964250)" at bounding box center [91, 268] width 115 height 20
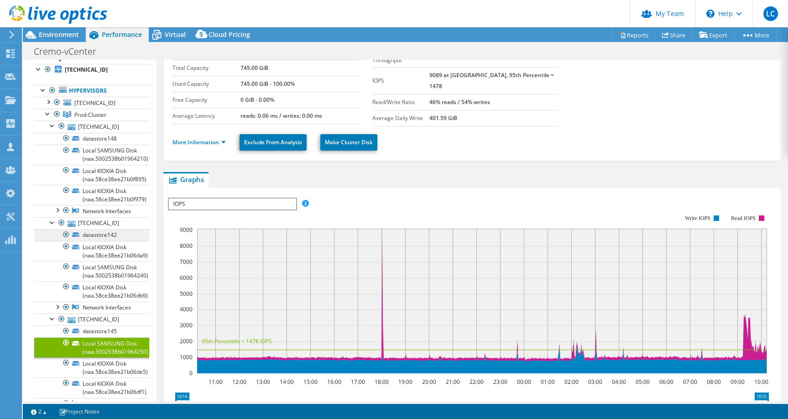
scroll to position [28, 0]
